Goal: Find specific page/section

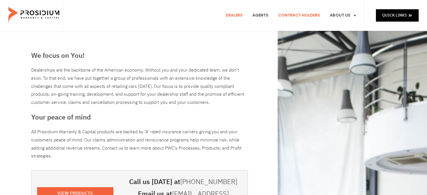
click at [303, 14] on link "Contract Holders" at bounding box center [299, 15] width 50 height 21
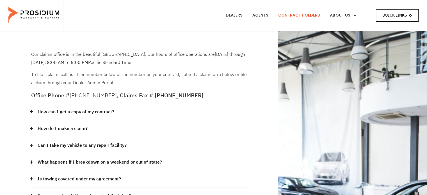
click at [384, 17] on span "Quick Links" at bounding box center [394, 15] width 24 height 7
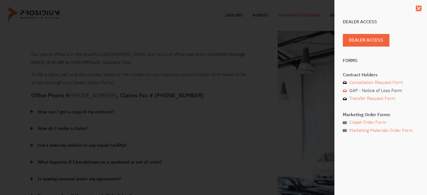
click at [366, 92] on span "GAP - Notice of Loss Form" at bounding box center [375, 91] width 54 height 8
click at [419, 7] on use "Close" at bounding box center [419, 8] width 4 height 4
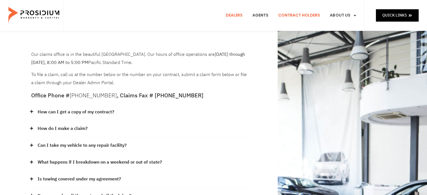
click at [239, 15] on link "Dealers" at bounding box center [234, 15] width 25 height 21
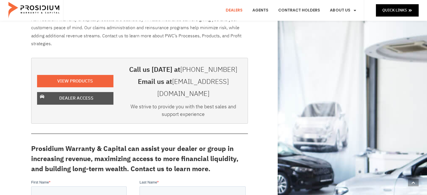
click at [86, 94] on span "Dealer Access" at bounding box center [76, 98] width 34 height 8
